Goal: Task Accomplishment & Management: Use online tool/utility

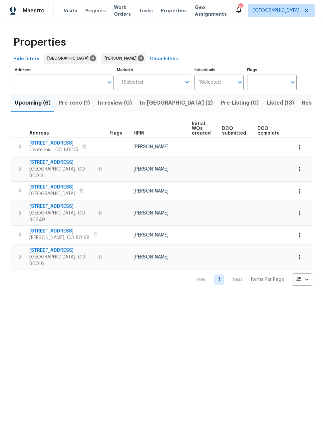
click at [267, 103] on span "Listed (13)" at bounding box center [280, 102] width 27 height 9
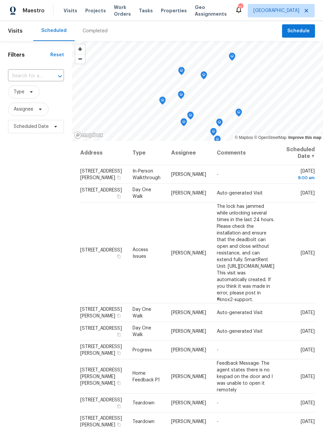
click at [202, 72] on icon "Map marker" at bounding box center [204, 76] width 6 height 8
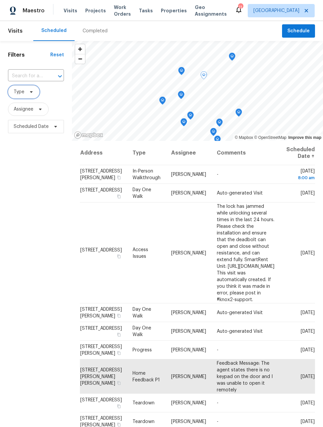
click at [22, 89] on span "Type" at bounding box center [19, 92] width 11 height 7
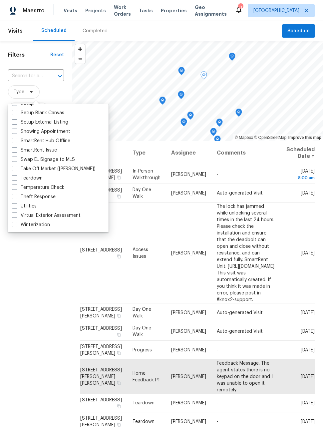
scroll to position [566, 0]
click at [12, 175] on span at bounding box center [14, 177] width 5 height 5
click at [12, 175] on input "Teardown" at bounding box center [14, 177] width 4 height 4
checkbox input "true"
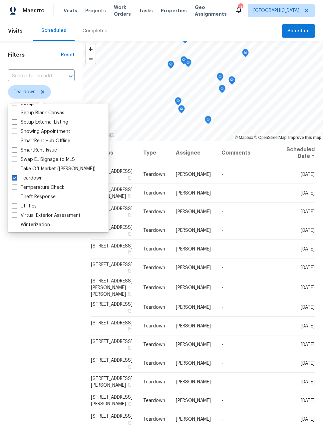
click at [46, 269] on div "Filters Reset ​ Teardown Assignee Scheduled Date" at bounding box center [41, 261] width 83 height 441
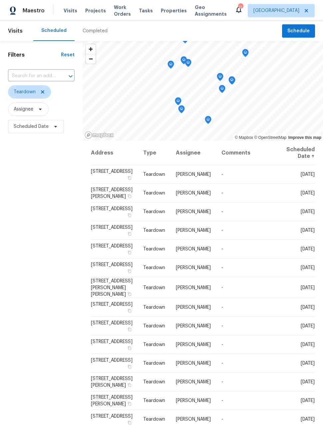
click at [48, 235] on div "Filters Reset ​ Teardown Assignee Scheduled Date" at bounding box center [41, 261] width 83 height 441
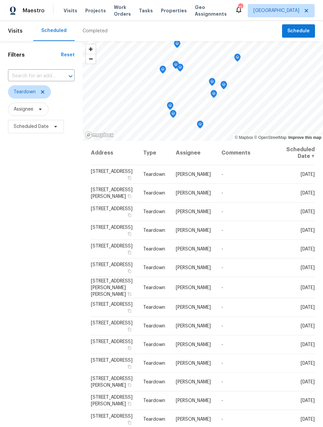
click at [107, 265] on span "12713 Leyden St Unit E, Thornton, CO 80602" at bounding box center [112, 264] width 42 height 5
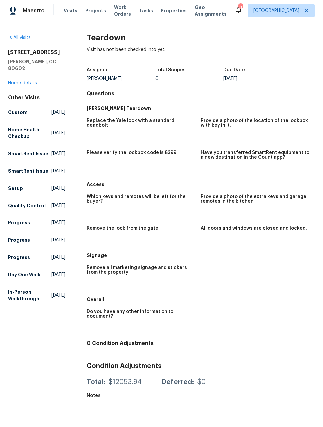
click at [30, 9] on span "Maestro" at bounding box center [34, 10] width 22 height 7
